Goal: Information Seeking & Learning: Learn about a topic

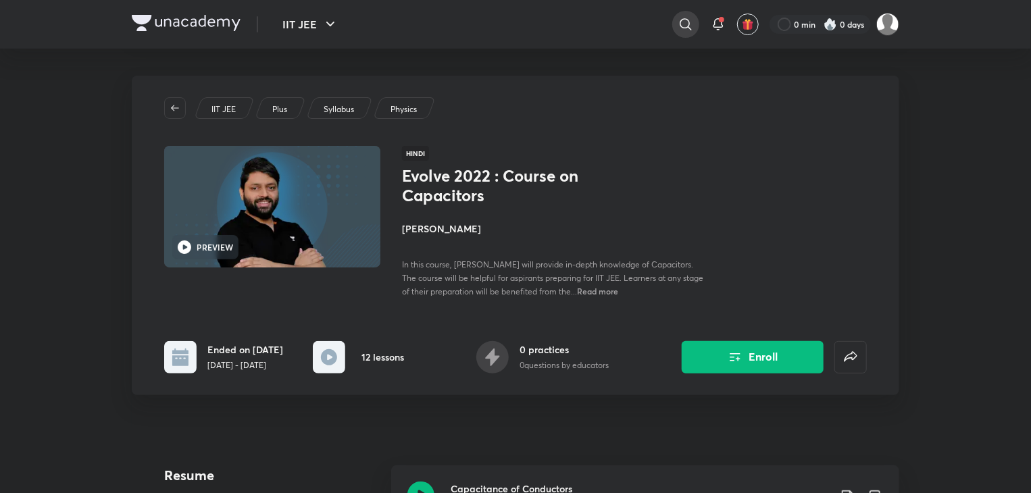
click at [677, 19] on icon at bounding box center [685, 24] width 16 height 16
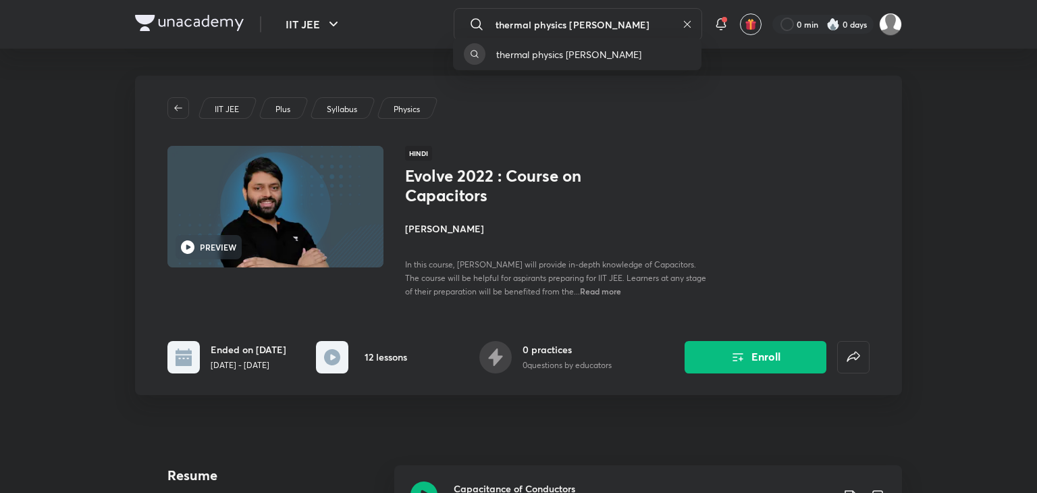
type input "thermal physics praveen kumar"
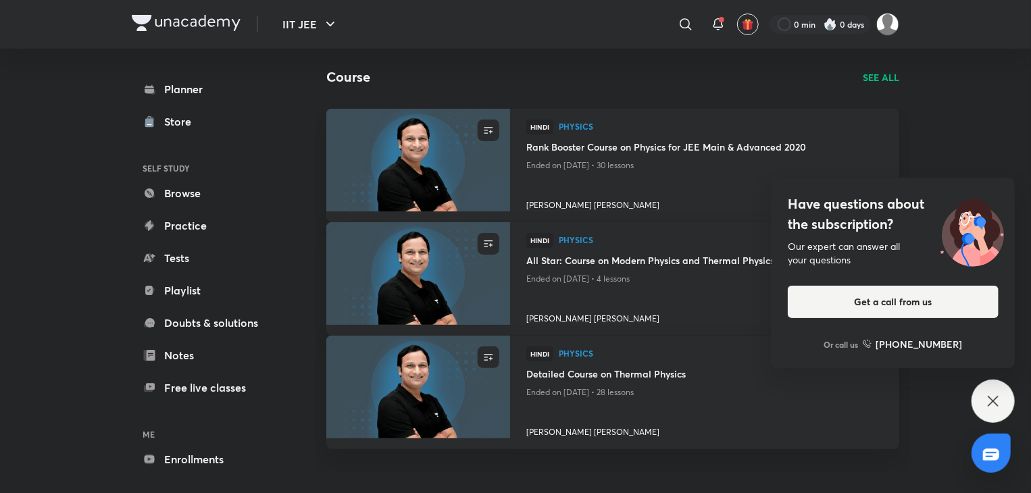
scroll to position [43, 0]
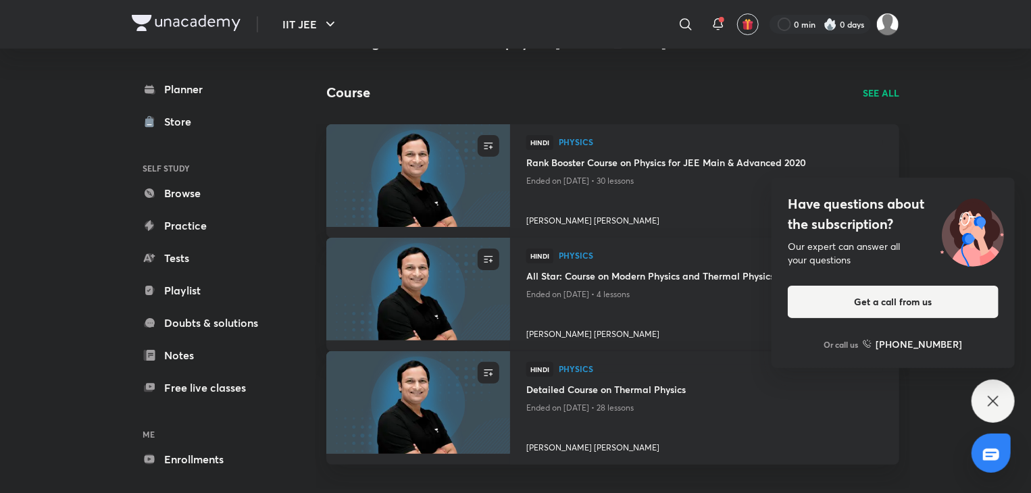
click at [989, 397] on icon at bounding box center [992, 401] width 10 height 10
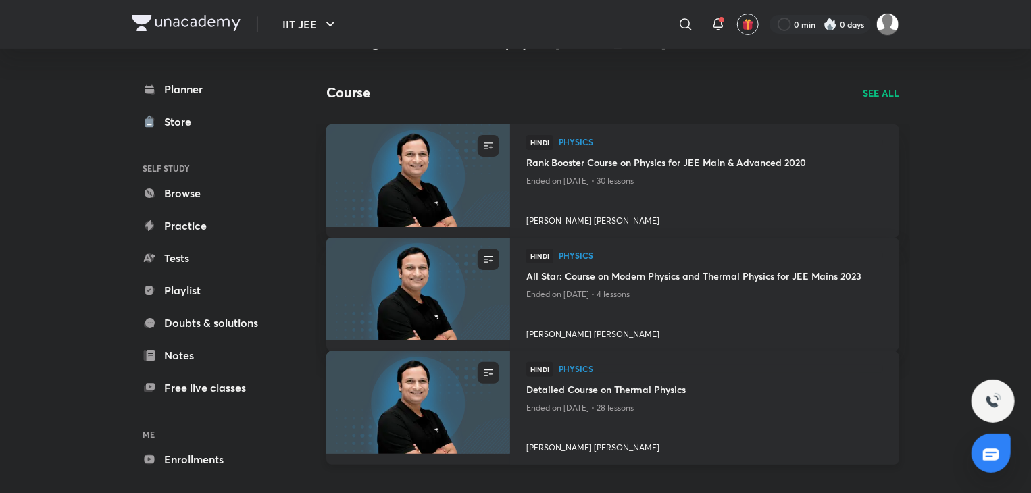
click at [616, 385] on h4 "Detailed Course on Thermal Physics" at bounding box center [704, 390] width 357 height 17
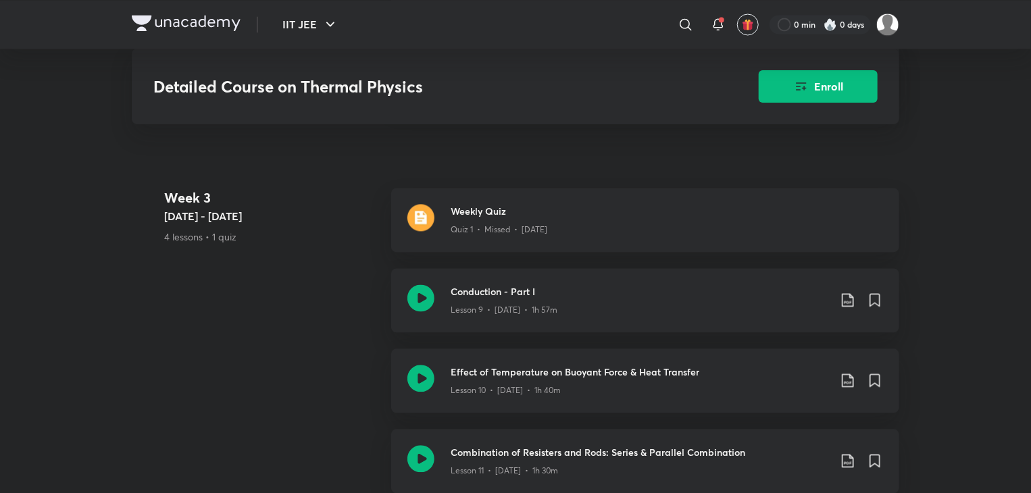
scroll to position [1724, 0]
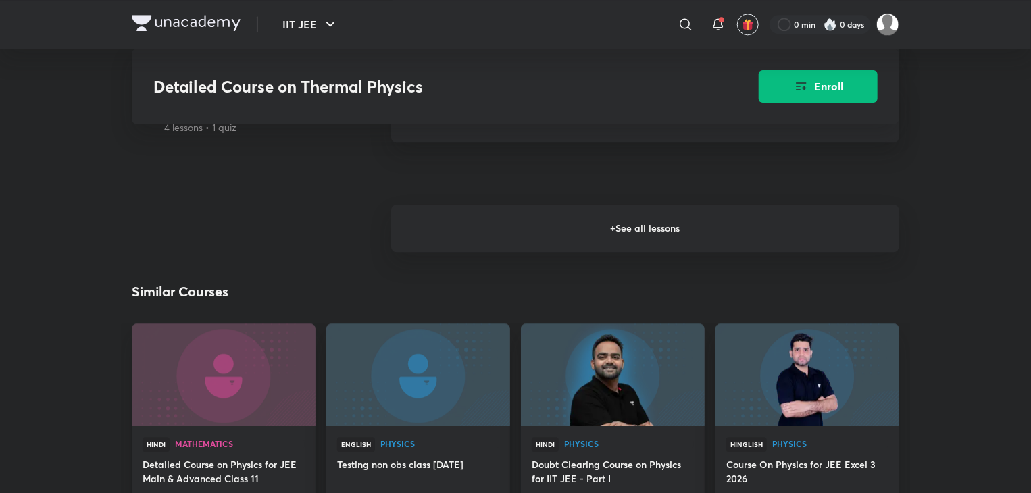
click at [648, 236] on h6 "+ See all lessons" at bounding box center [645, 228] width 508 height 47
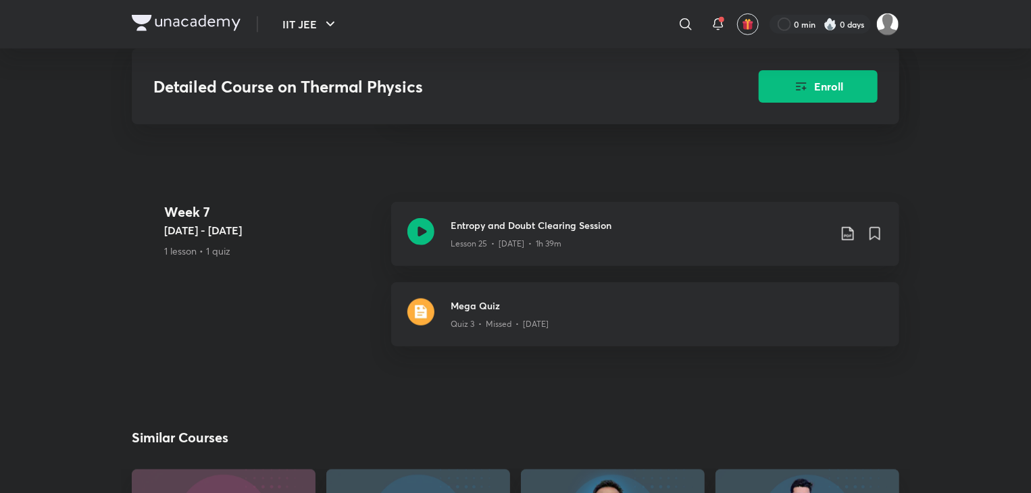
scroll to position [3449, 0]
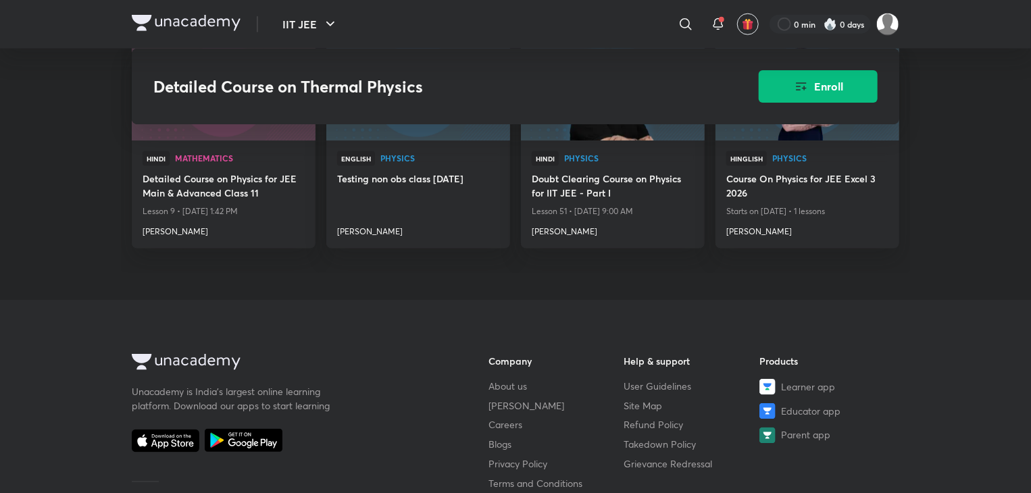
drag, startPoint x: 1029, startPoint y: 253, endPoint x: 1031, endPoint y: 222, distance: 31.1
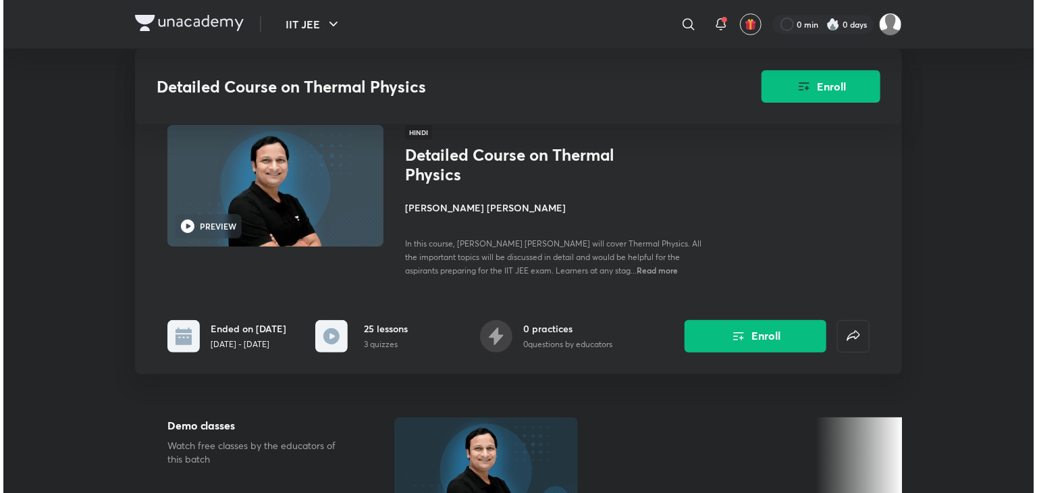
scroll to position [0, 0]
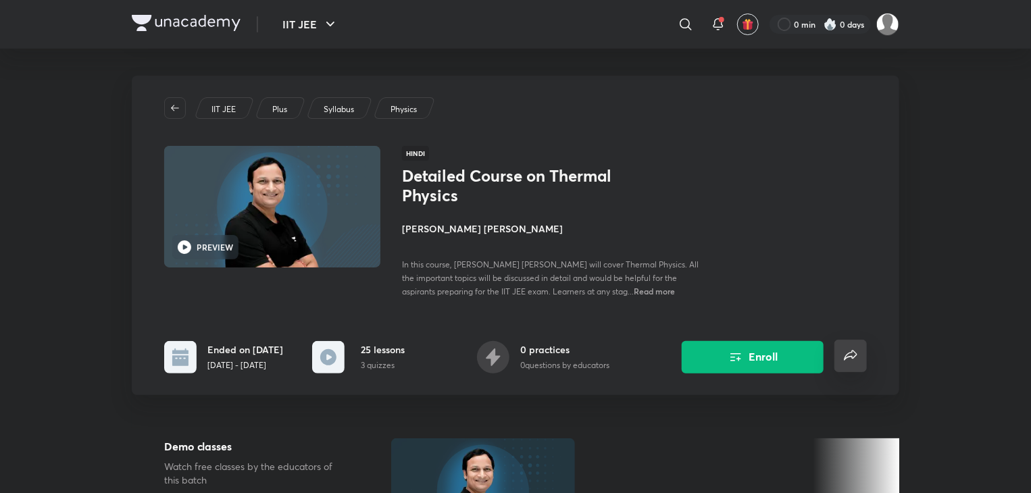
click at [859, 359] on button "false" at bounding box center [850, 356] width 32 height 32
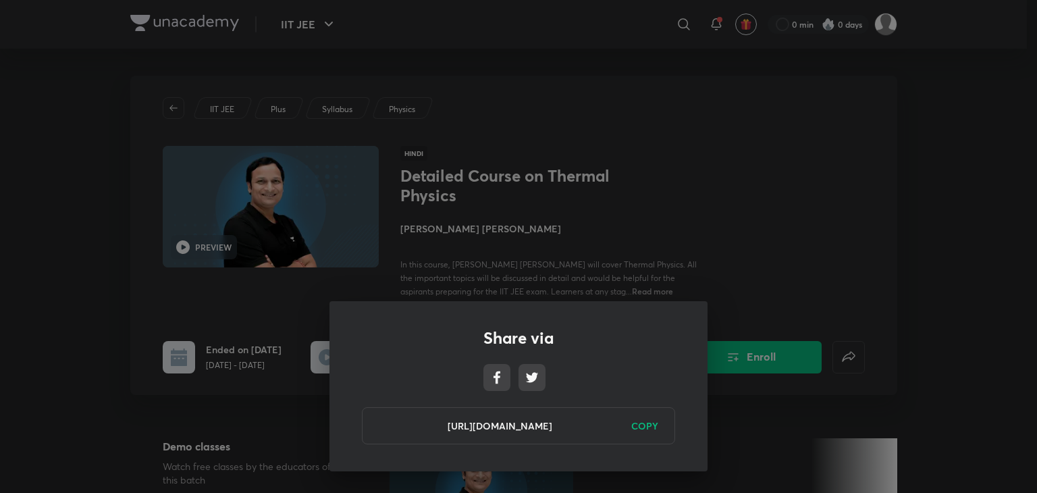
click at [646, 426] on h6 "COPY" at bounding box center [645, 426] width 27 height 14
click at [748, 246] on div "Share via https://unacademy.com/course/detailed-course-on-thermal-physics/XUAVP…" at bounding box center [518, 246] width 1037 height 493
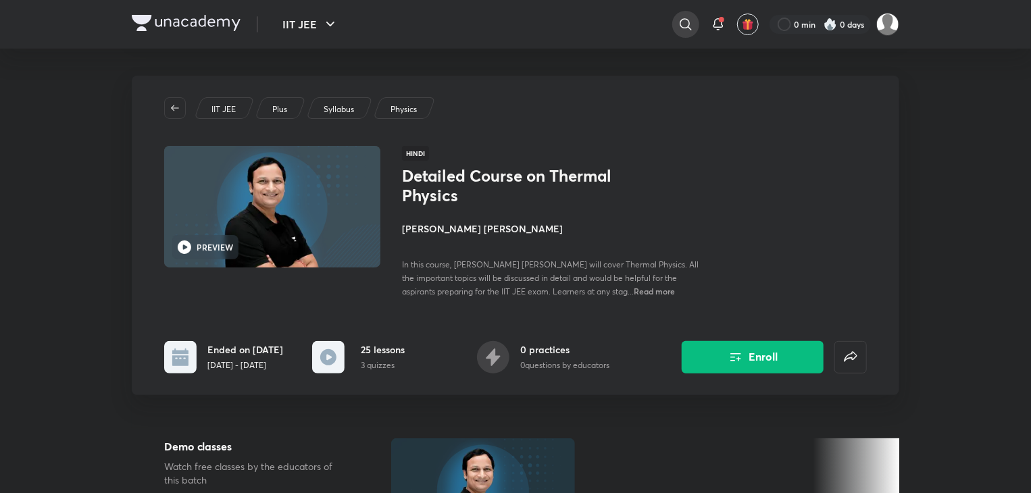
click at [688, 18] on icon at bounding box center [685, 24] width 16 height 16
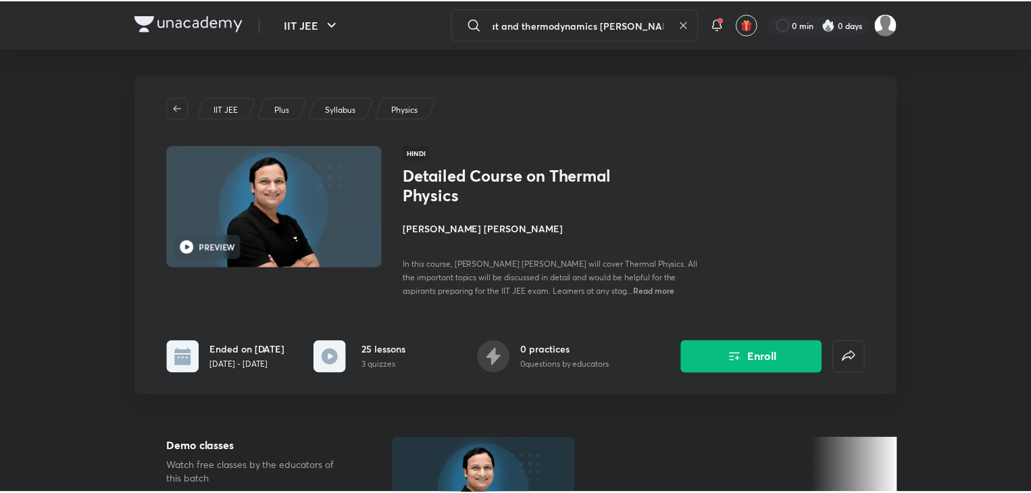
scroll to position [0, 18]
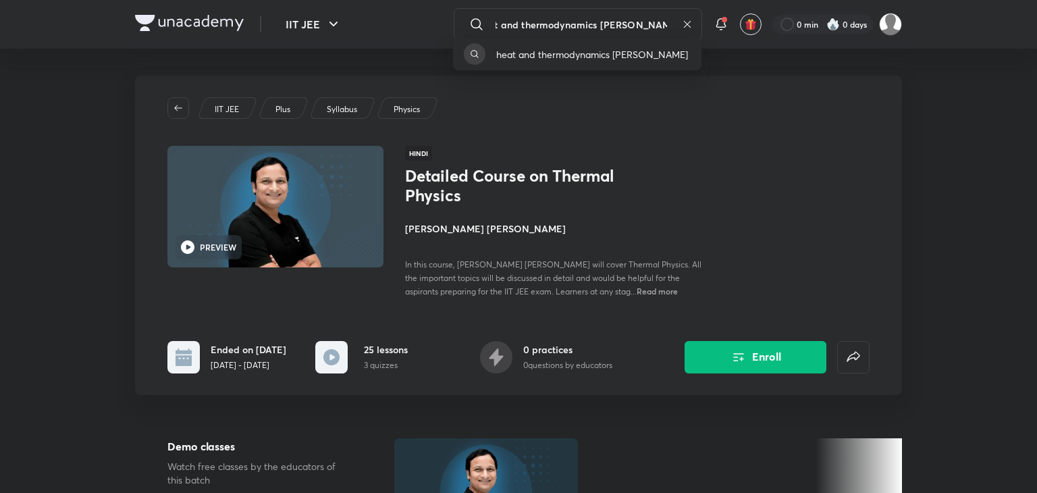
type input "heat and thermodynamics praveen kumar"
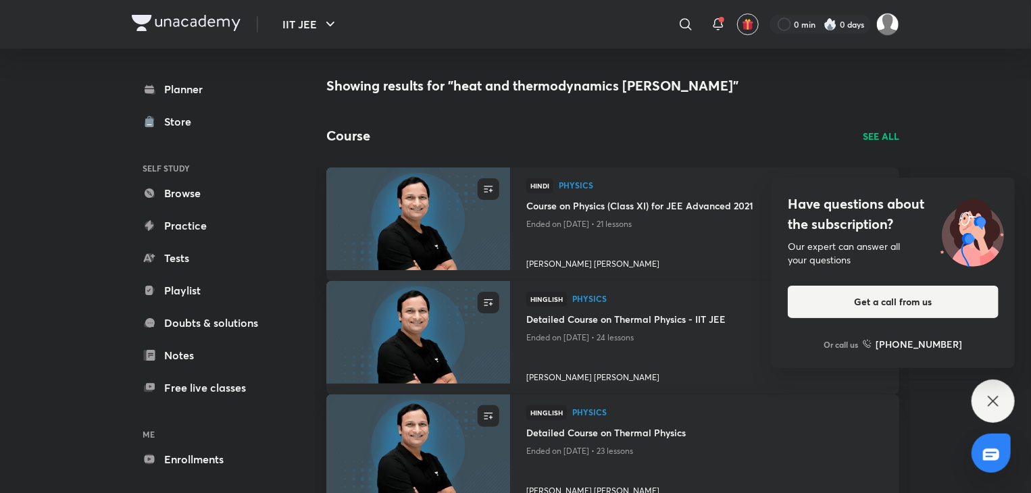
click at [1001, 409] on div "Have questions about the subscription? Our expert can answer all your questions…" at bounding box center [992, 401] width 43 height 43
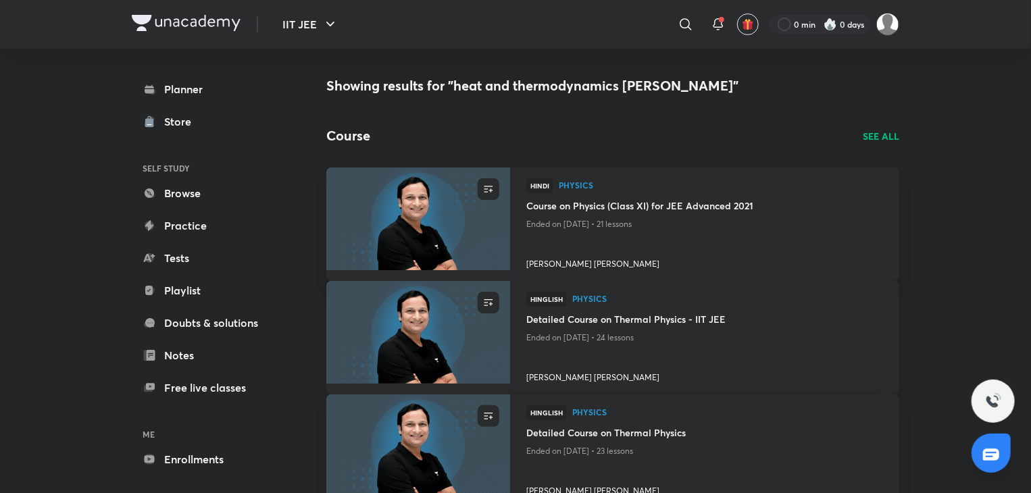
click at [699, 320] on h4 "Detailed Course on Thermal Physics - IIT JEE" at bounding box center [704, 320] width 357 height 17
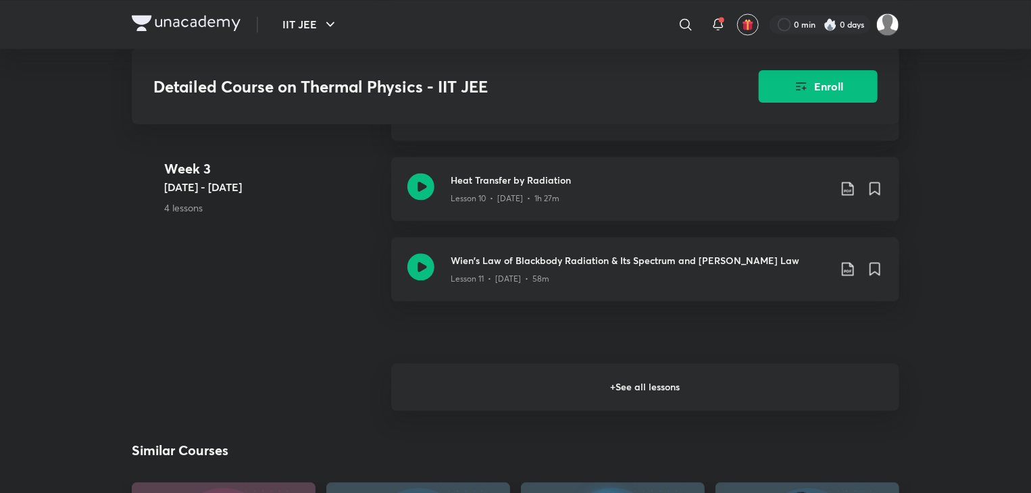
scroll to position [1408, 0]
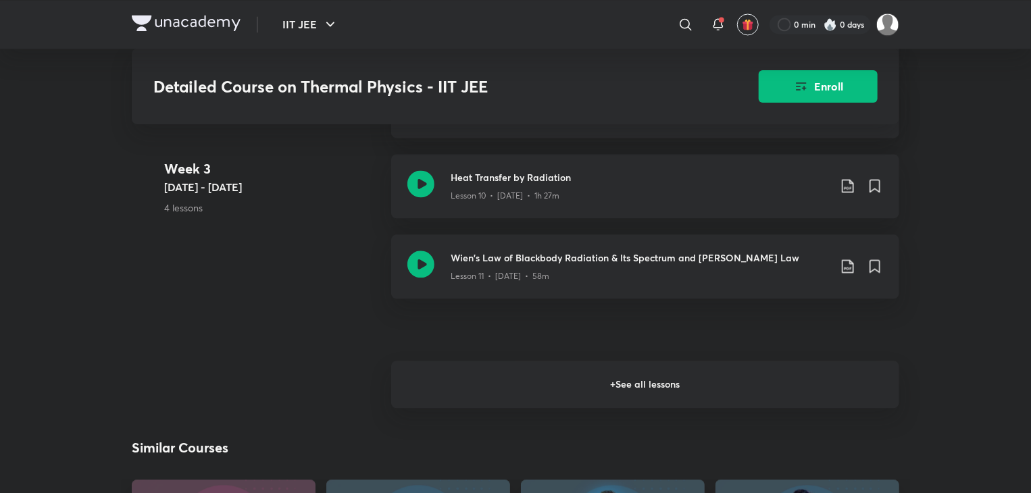
click at [646, 388] on h6 "+ See all lessons" at bounding box center [645, 384] width 508 height 47
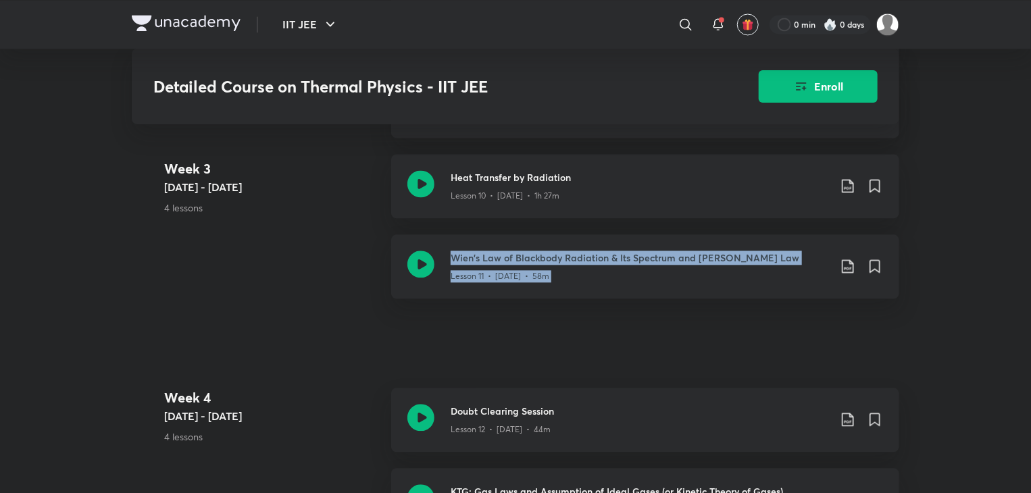
drag, startPoint x: 1029, startPoint y: 228, endPoint x: 1031, endPoint y: 247, distance: 19.0
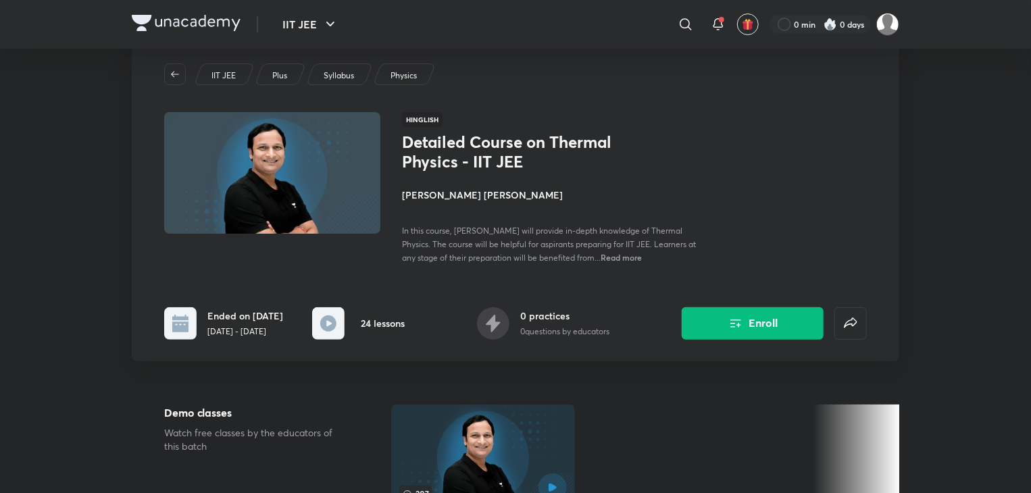
scroll to position [0, 0]
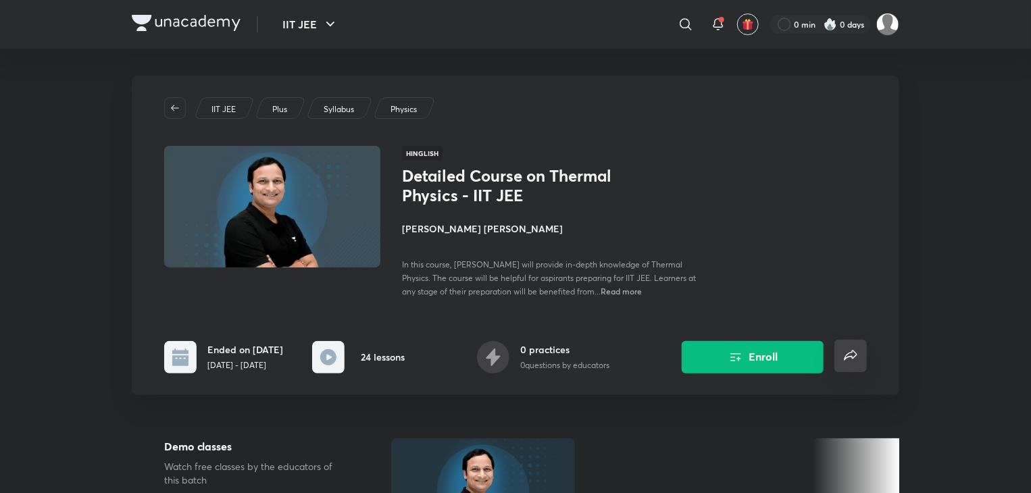
click at [849, 362] on icon "false" at bounding box center [850, 356] width 16 height 16
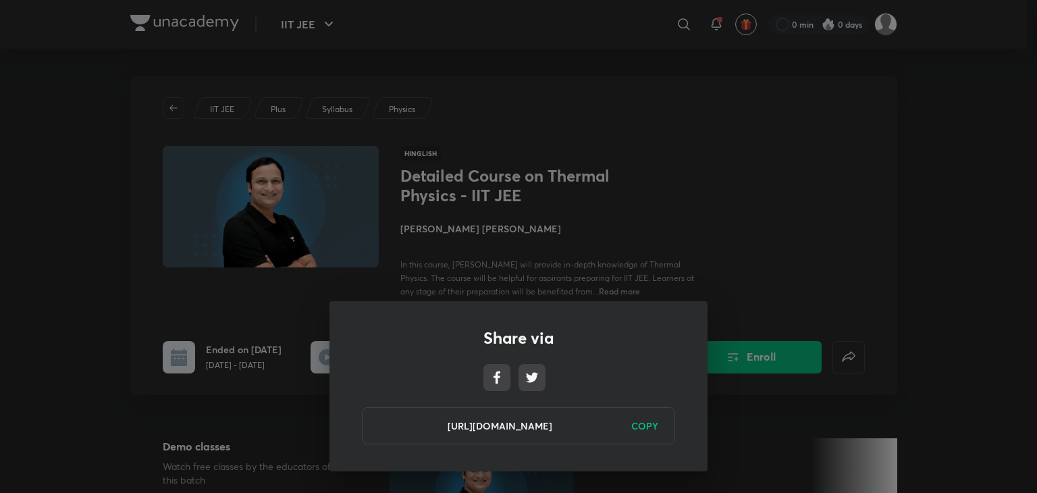
click at [641, 419] on h6 "COPY" at bounding box center [645, 426] width 27 height 14
click at [886, 247] on div "Share via https://unacademy.com/course/detailed-course-on-thermal-physics-iit-j…" at bounding box center [518, 246] width 1037 height 493
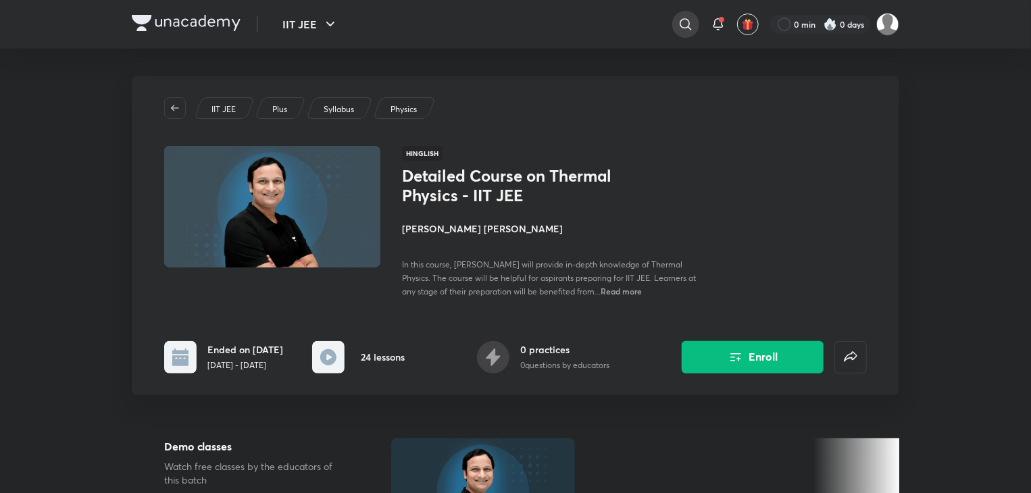
click at [675, 21] on div at bounding box center [685, 24] width 27 height 27
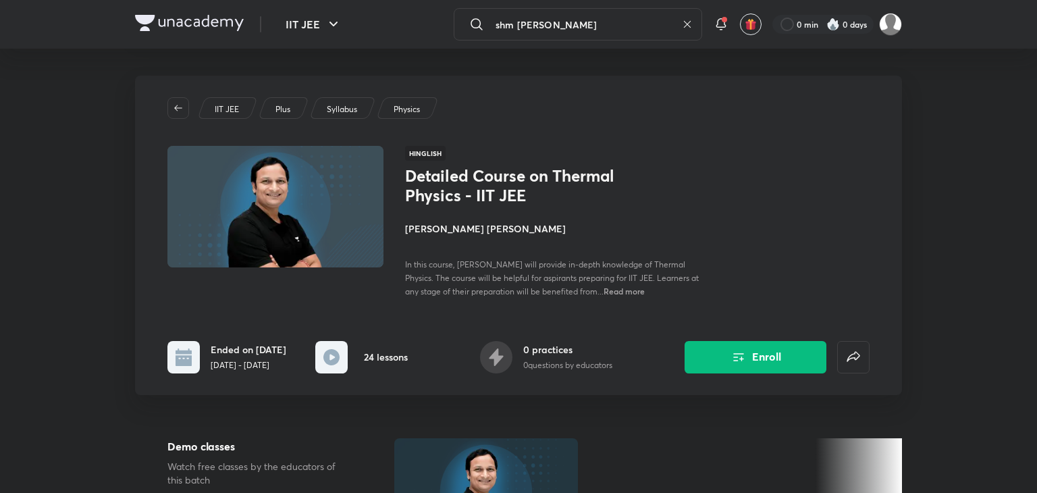
type input "shm praveen kumar"
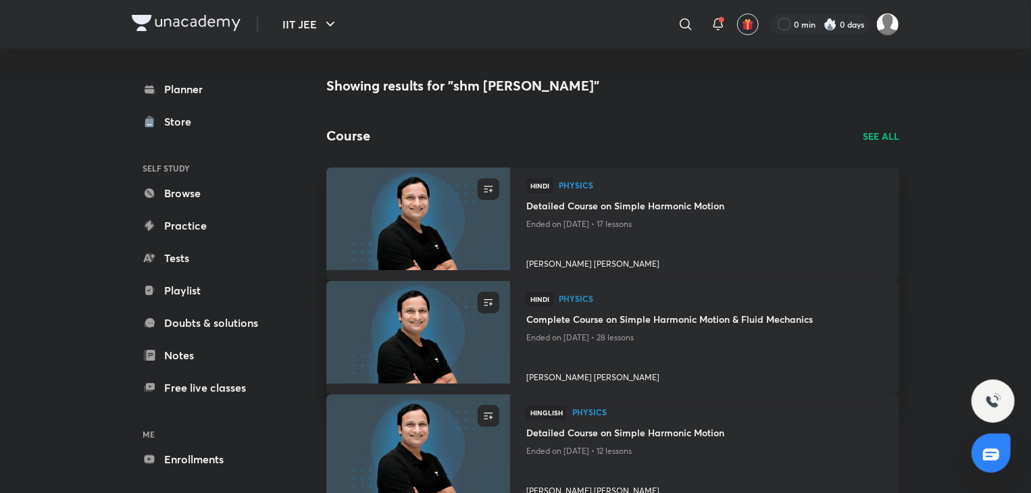
click at [693, 428] on h4 "Detailed Course on Simple Harmonic Motion" at bounding box center [704, 434] width 357 height 17
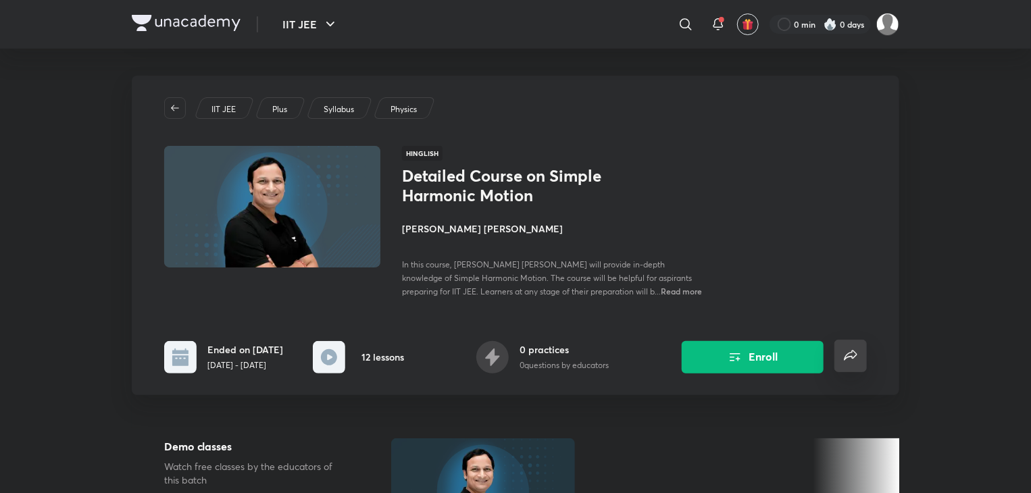
click at [851, 352] on icon "false" at bounding box center [850, 356] width 16 height 16
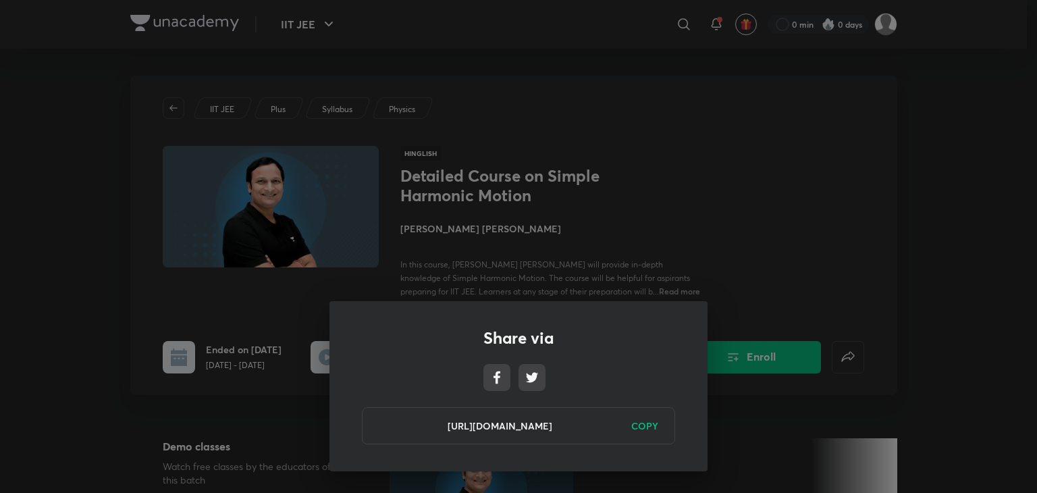
click at [644, 422] on h6 "COPY" at bounding box center [645, 426] width 27 height 14
click at [856, 151] on div "Share via https://unacademy.com/course/detailed-course-on-simple-harmonic-motio…" at bounding box center [518, 246] width 1037 height 493
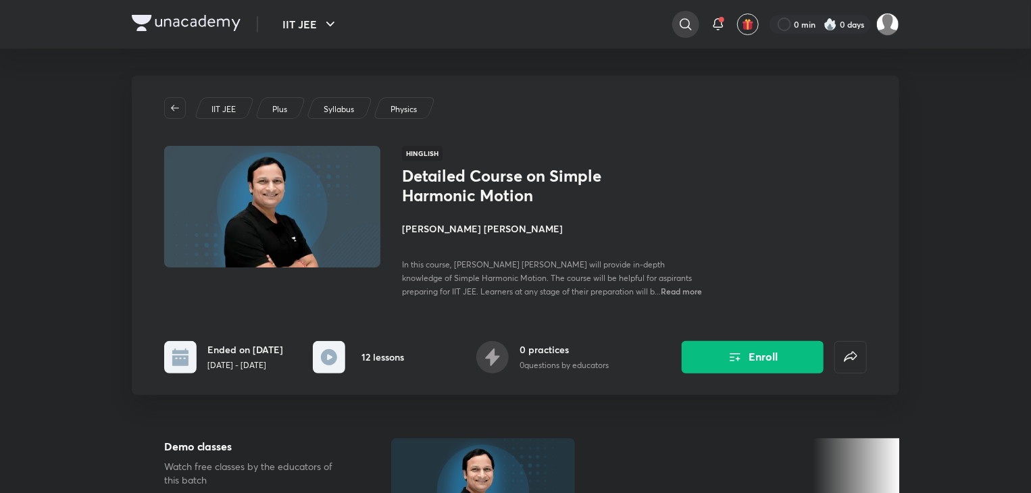
click at [692, 28] on icon at bounding box center [685, 24] width 16 height 16
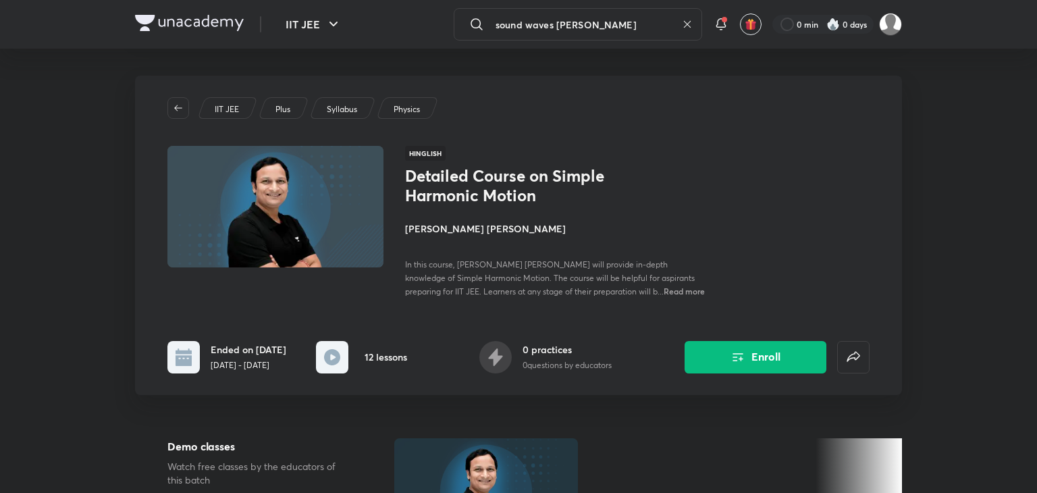
type input "sound waves praveen kumar"
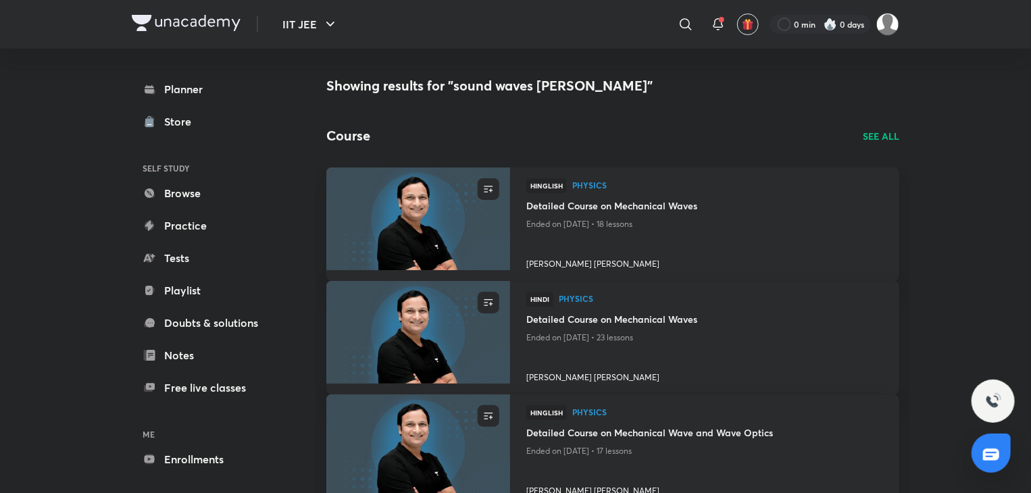
scroll to position [431, 0]
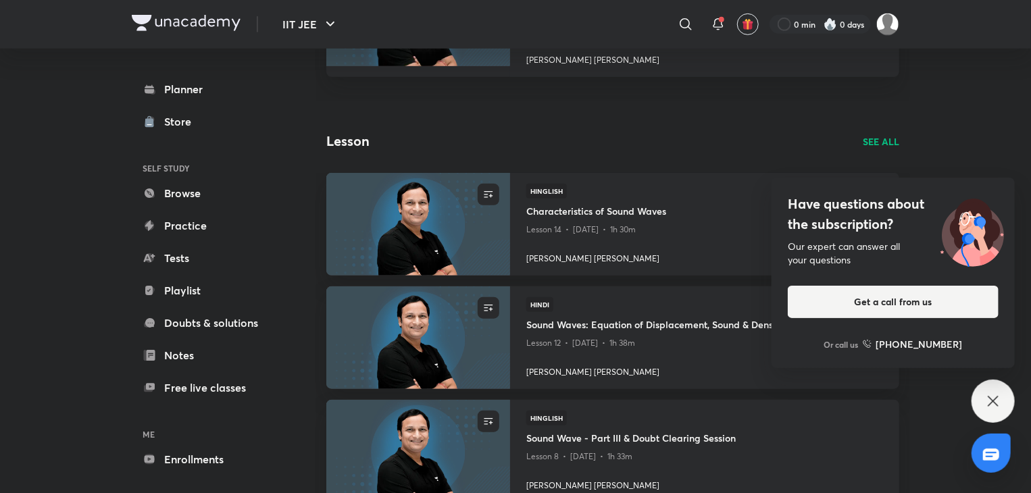
click at [937, 436] on div "IIT JEE ​ 0 min 0 days Planner Store SELF STUDY Browse Practice Tests Playlist …" at bounding box center [515, 164] width 1031 height 1190
click at [995, 393] on icon at bounding box center [993, 401] width 16 height 16
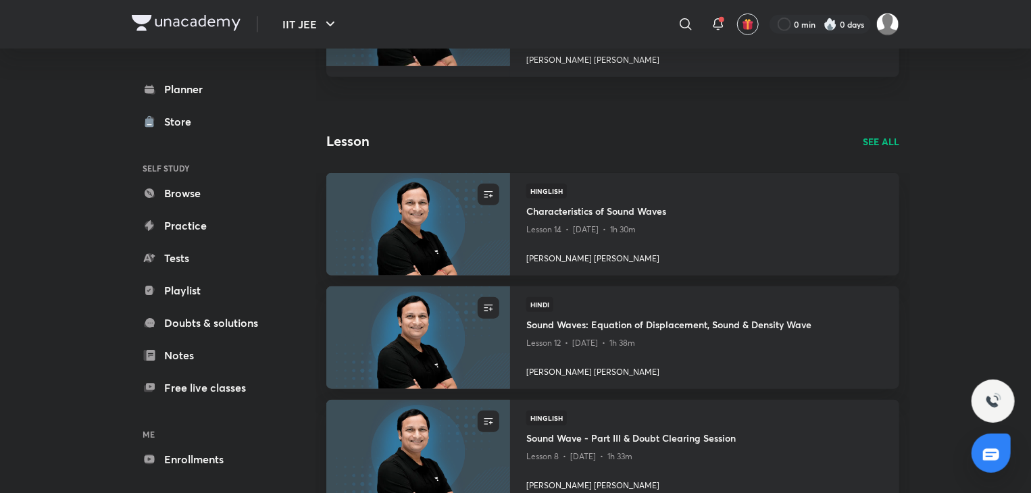
scroll to position [0, 0]
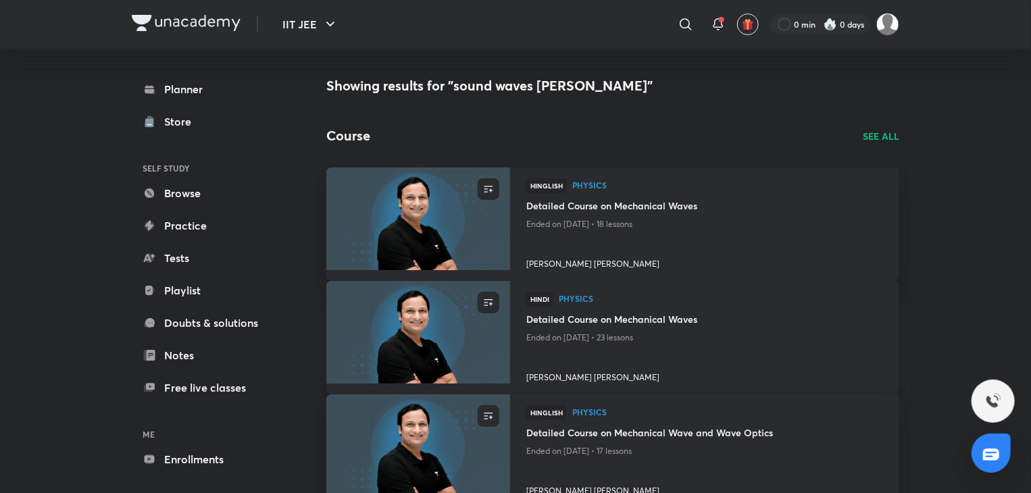
click at [646, 315] on h4 "Detailed Course on Mechanical Waves" at bounding box center [704, 320] width 357 height 17
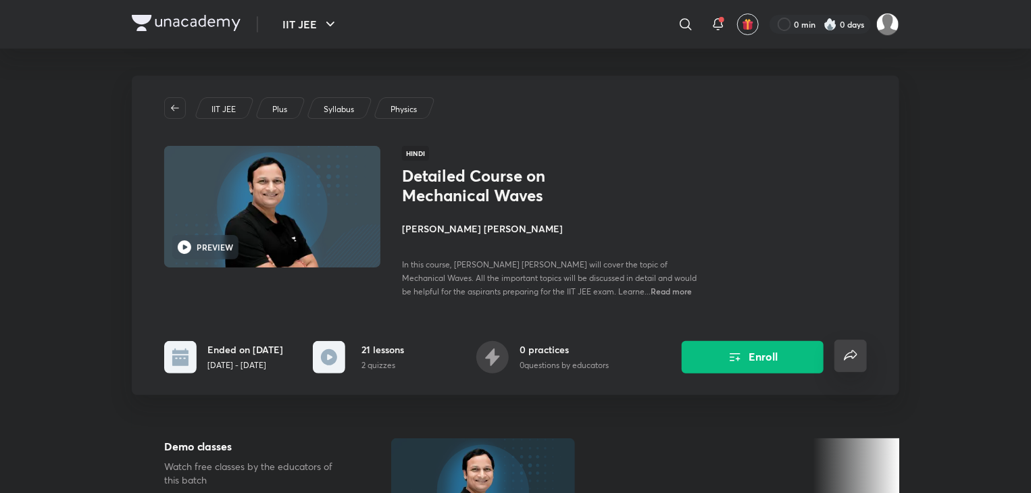
click at [857, 352] on icon "false" at bounding box center [850, 356] width 16 height 16
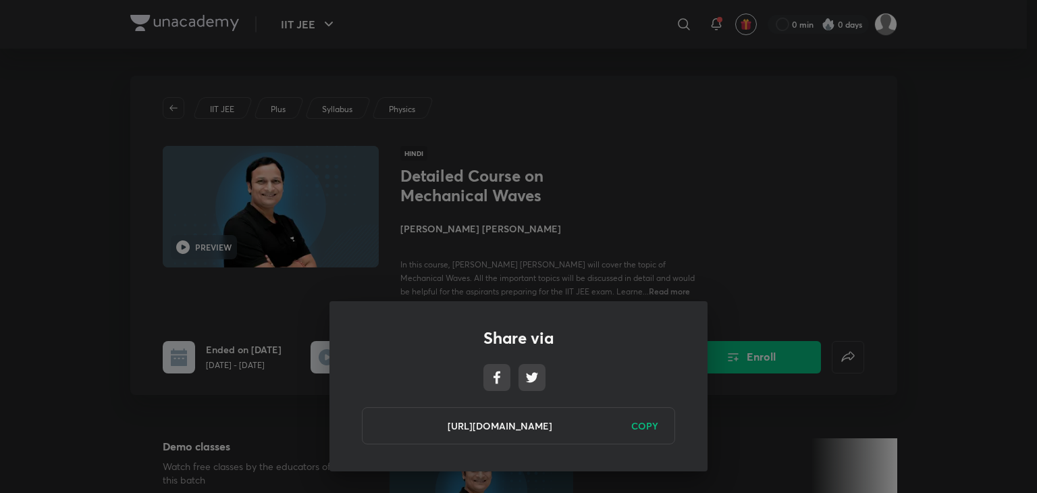
click at [641, 428] on h6 "COPY" at bounding box center [645, 426] width 27 height 14
click at [733, 246] on div "Share via https://unacademy.com/course/detailed-course-on-mechanical-waves/CF75…" at bounding box center [518, 246] width 1037 height 493
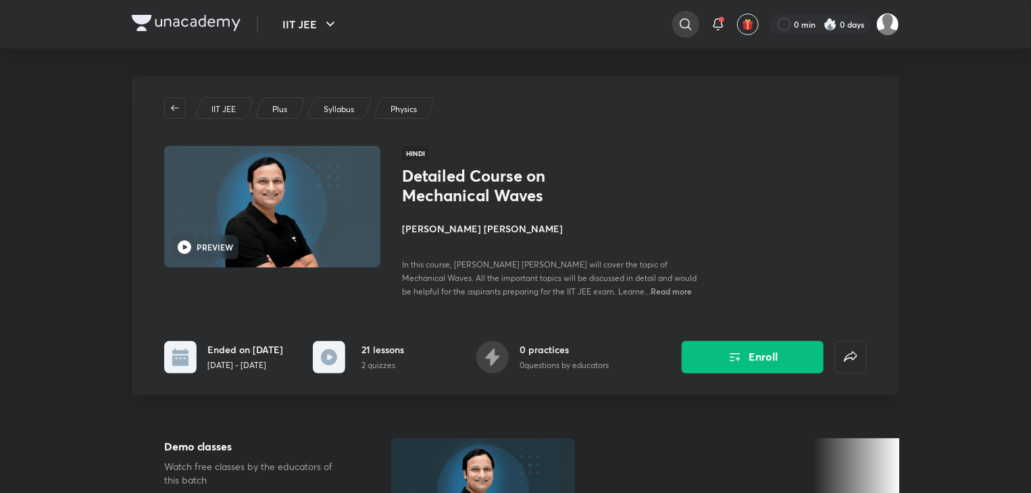
click at [687, 20] on icon at bounding box center [684, 23] width 11 height 11
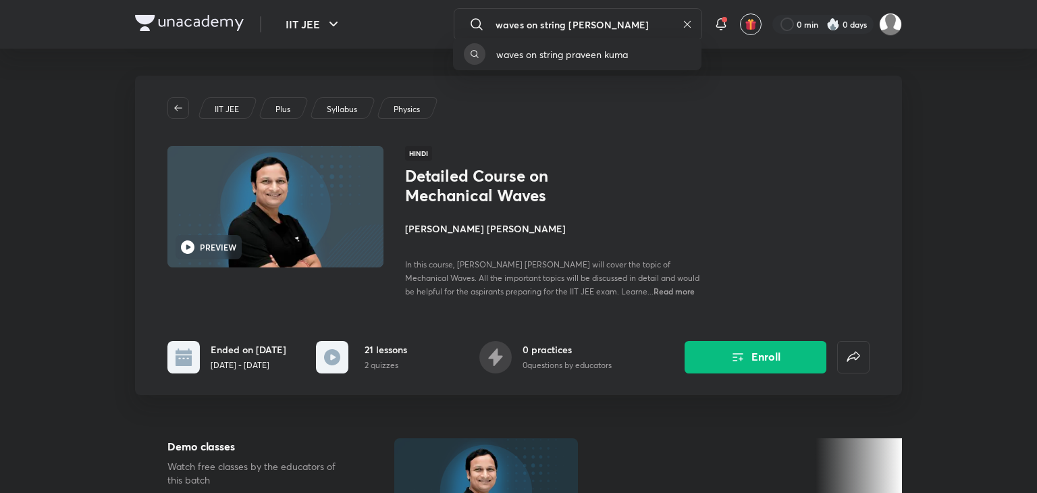
type input "waves on string praveen kumar"
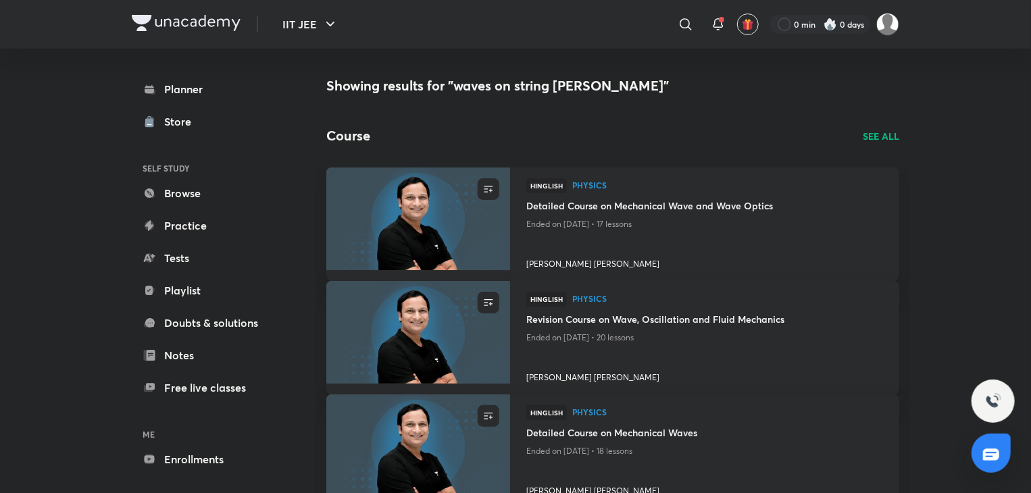
scroll to position [431, 0]
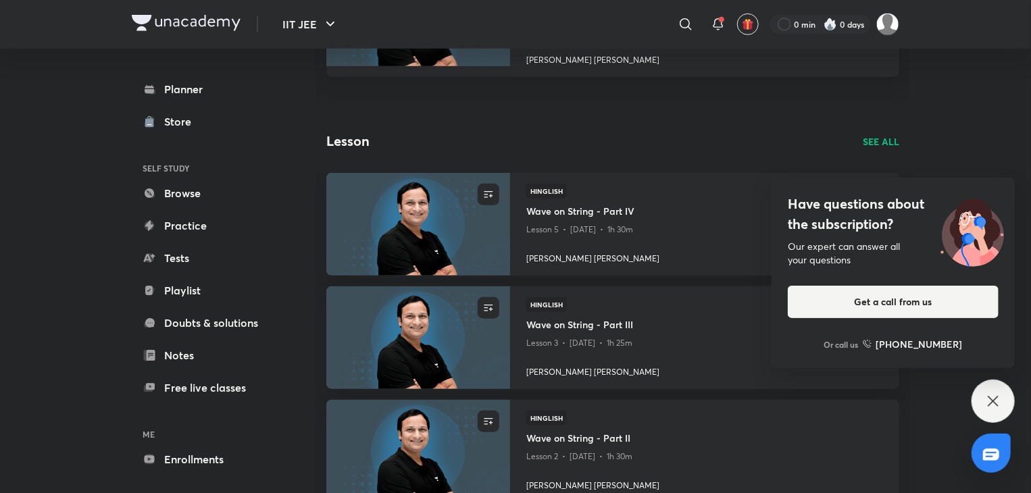
click at [979, 405] on div "Have questions about the subscription? Our expert can answer all your questions…" at bounding box center [992, 401] width 43 height 43
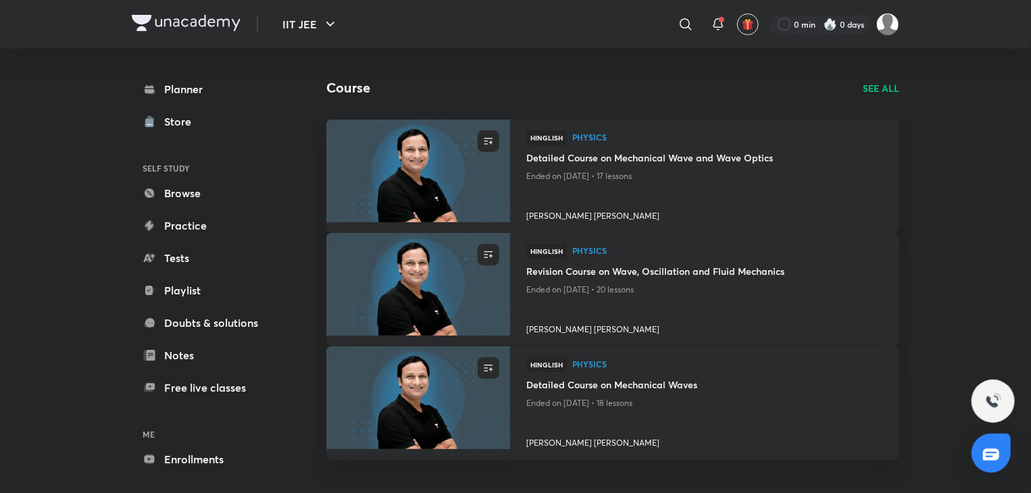
scroll to position [0, 0]
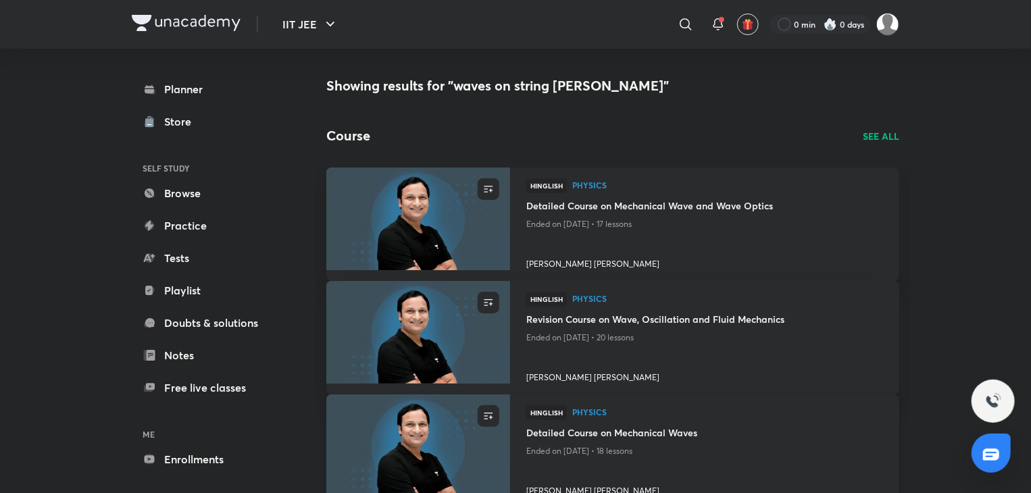
click at [614, 438] on h4 "Detailed Course on Mechanical Waves" at bounding box center [704, 434] width 357 height 17
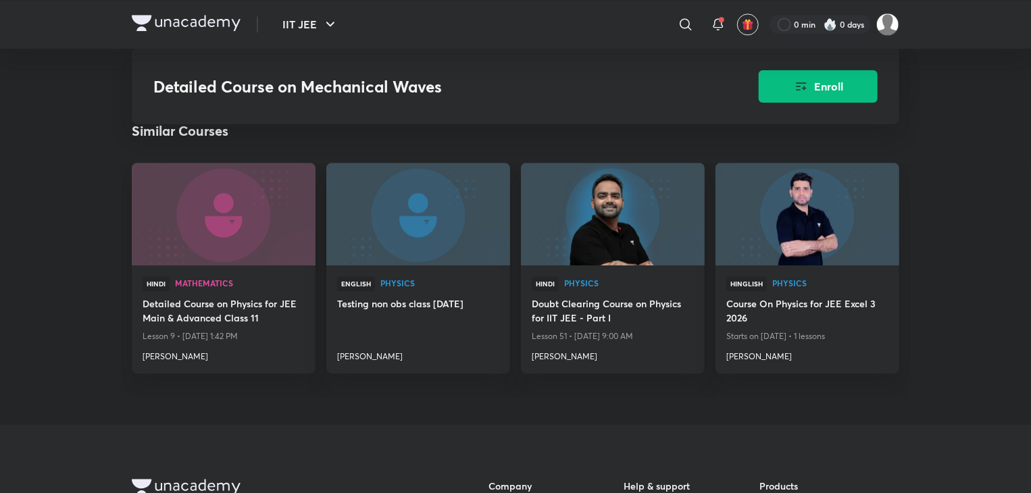
scroll to position [1293, 0]
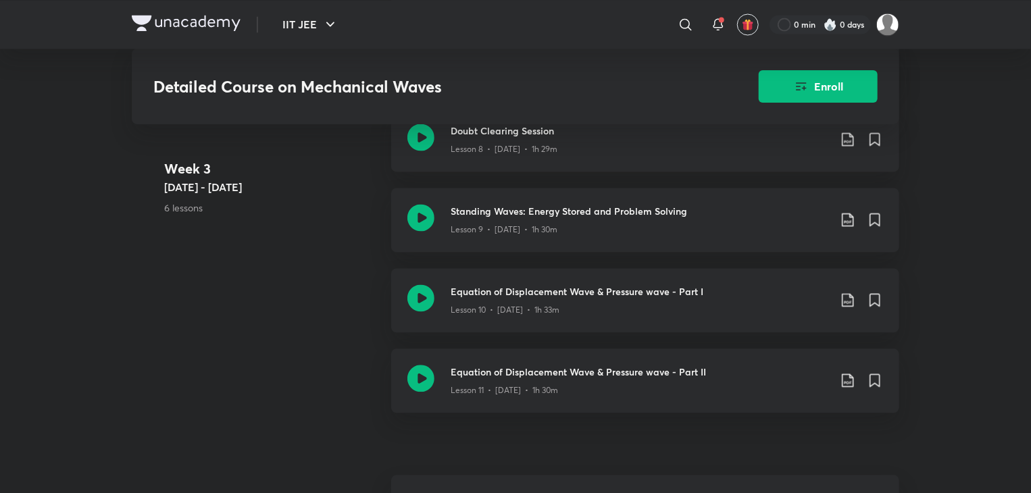
click at [668, 479] on h6 "+ See all lessons" at bounding box center [645, 498] width 508 height 47
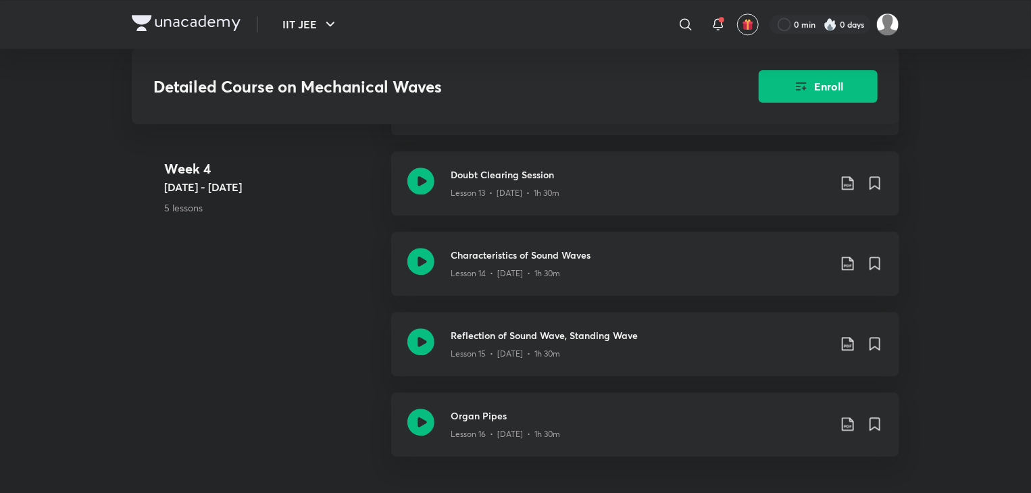
scroll to position [2156, 0]
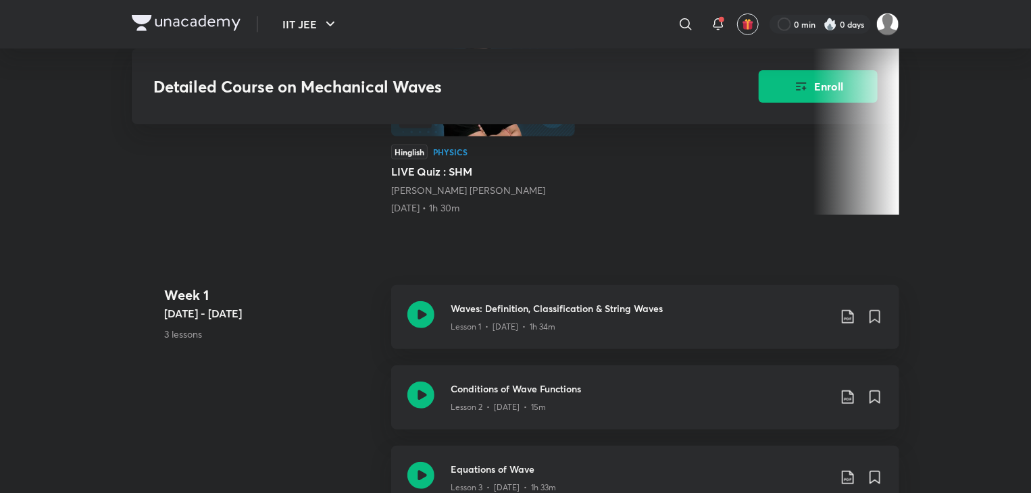
scroll to position [431, 0]
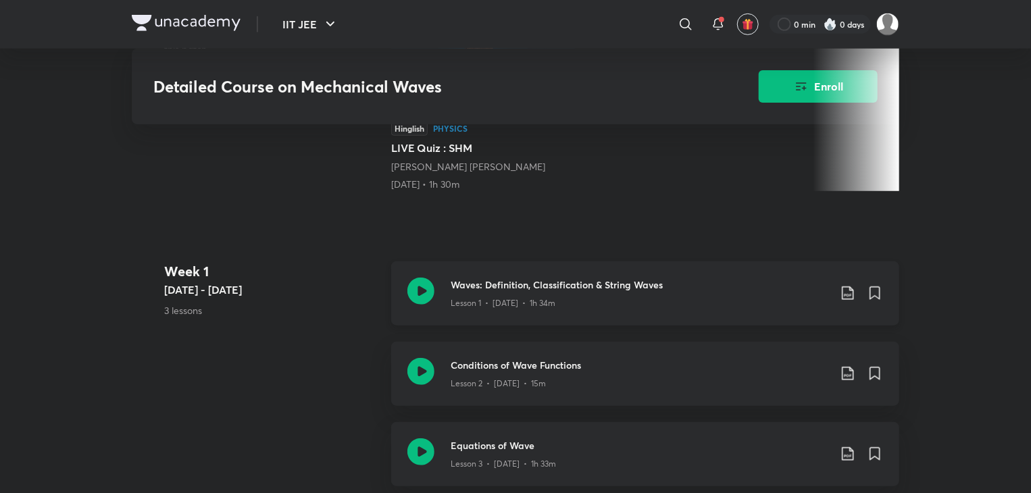
click at [665, 288] on h3 "Waves: Definition, Classification & String Waves" at bounding box center [640, 285] width 378 height 14
